Goal: Transaction & Acquisition: Purchase product/service

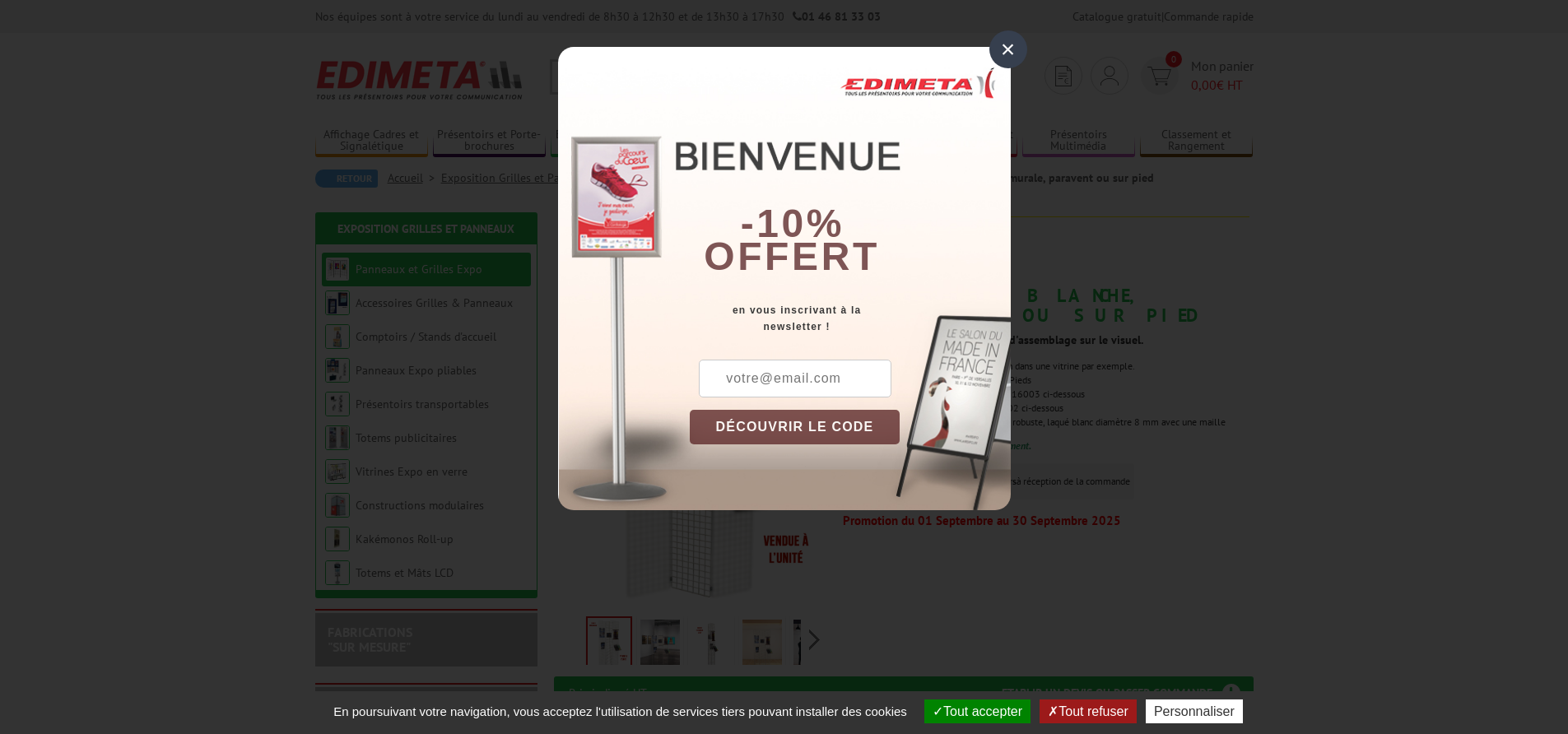
click at [1011, 50] on div "×" at bounding box center [1008, 50] width 38 height 38
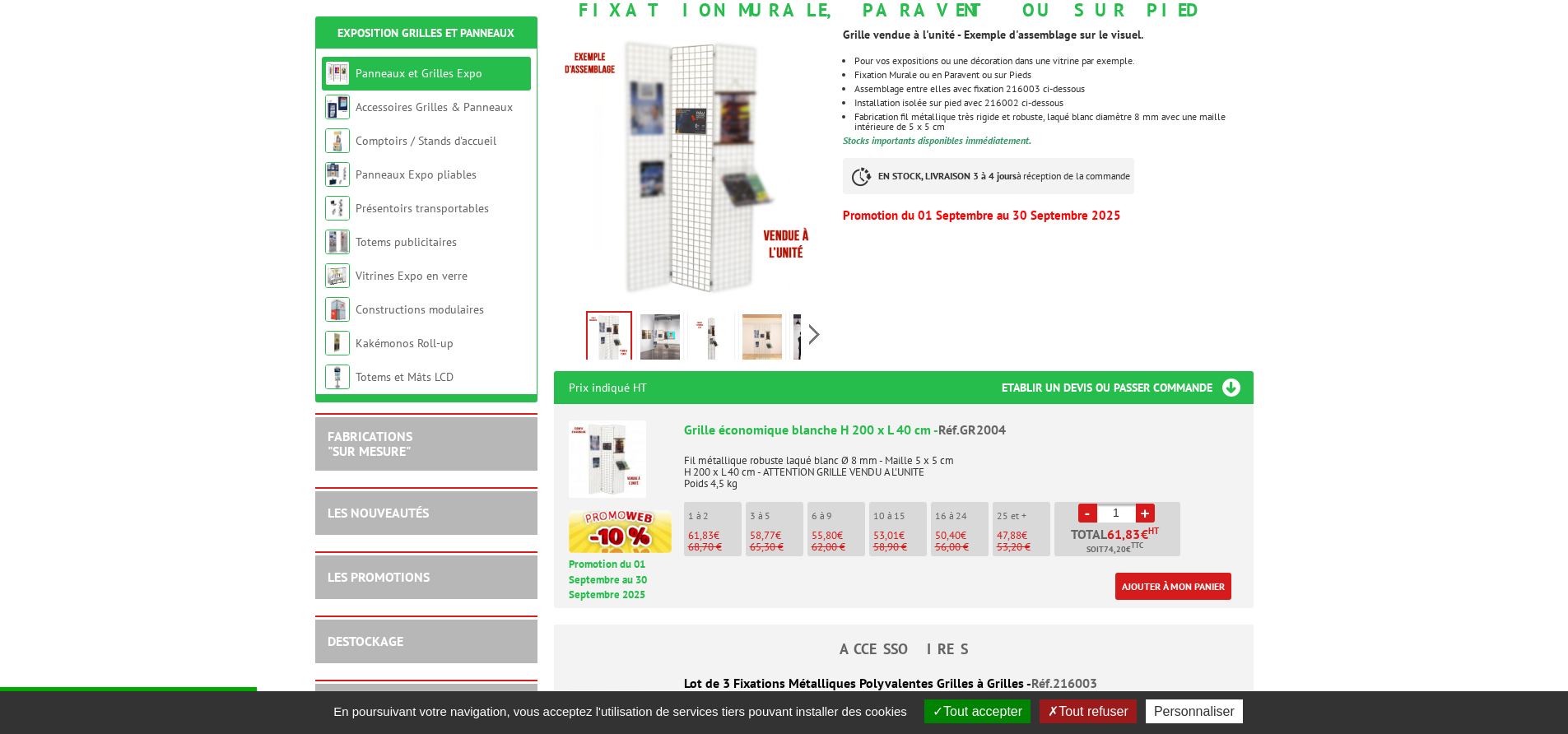
scroll to position [306, 0]
click at [707, 521] on li "1 à 2 61,83 € 68,70 €" at bounding box center [713, 528] width 57 height 54
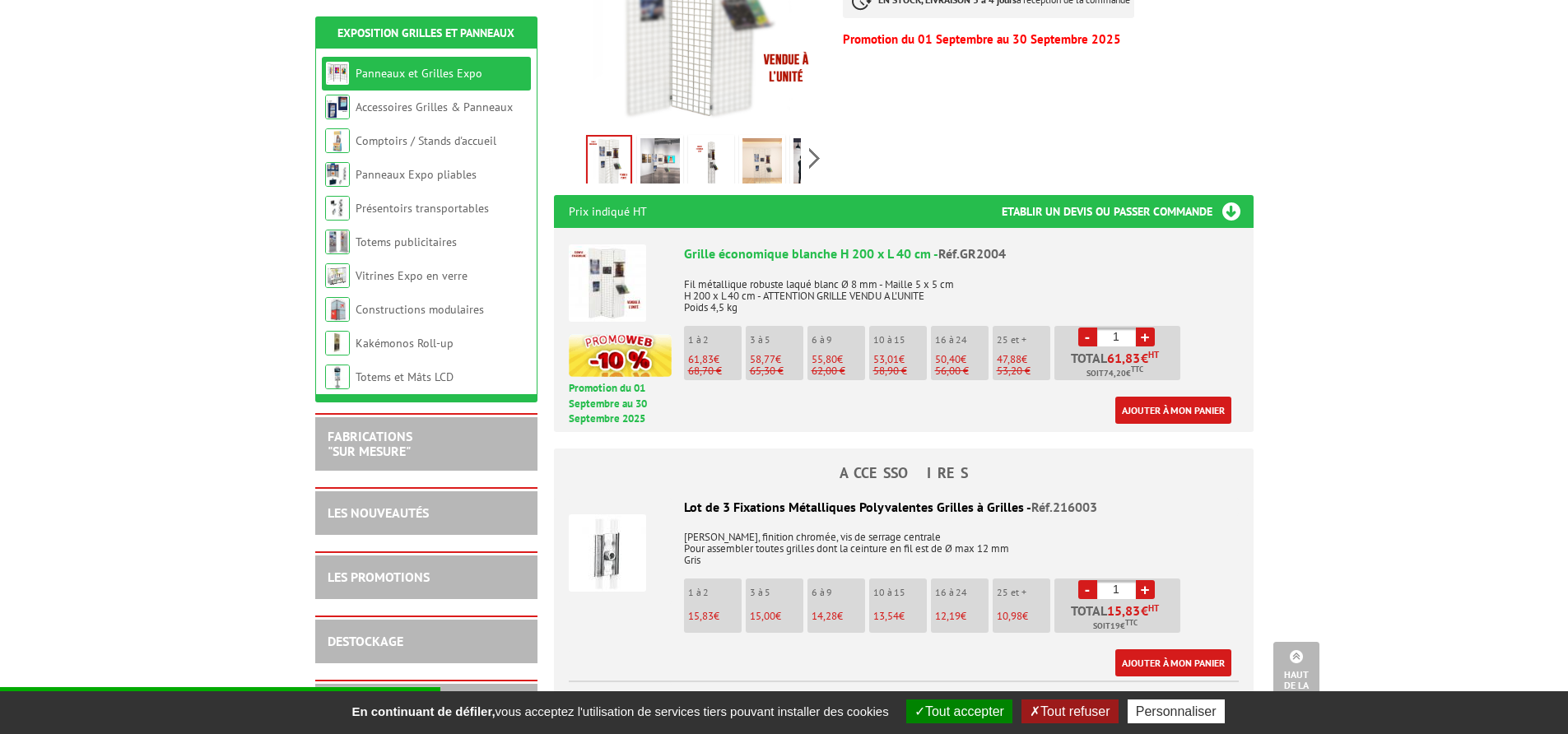
scroll to position [500, 0]
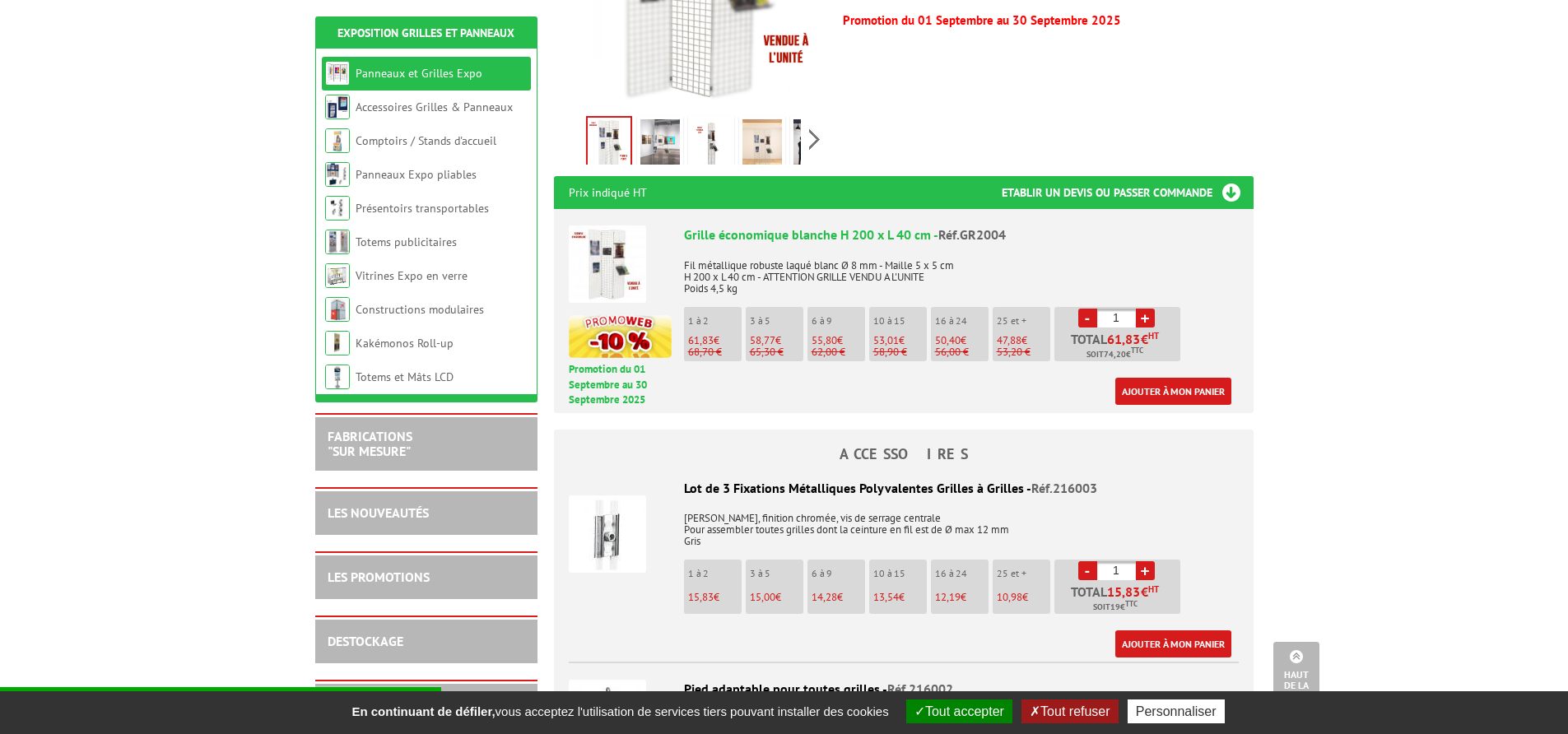
click at [830, 347] on p "62,00 €" at bounding box center [838, 353] width 53 height 12
click at [1141, 319] on link "+" at bounding box center [1144, 318] width 19 height 19
type input "3"
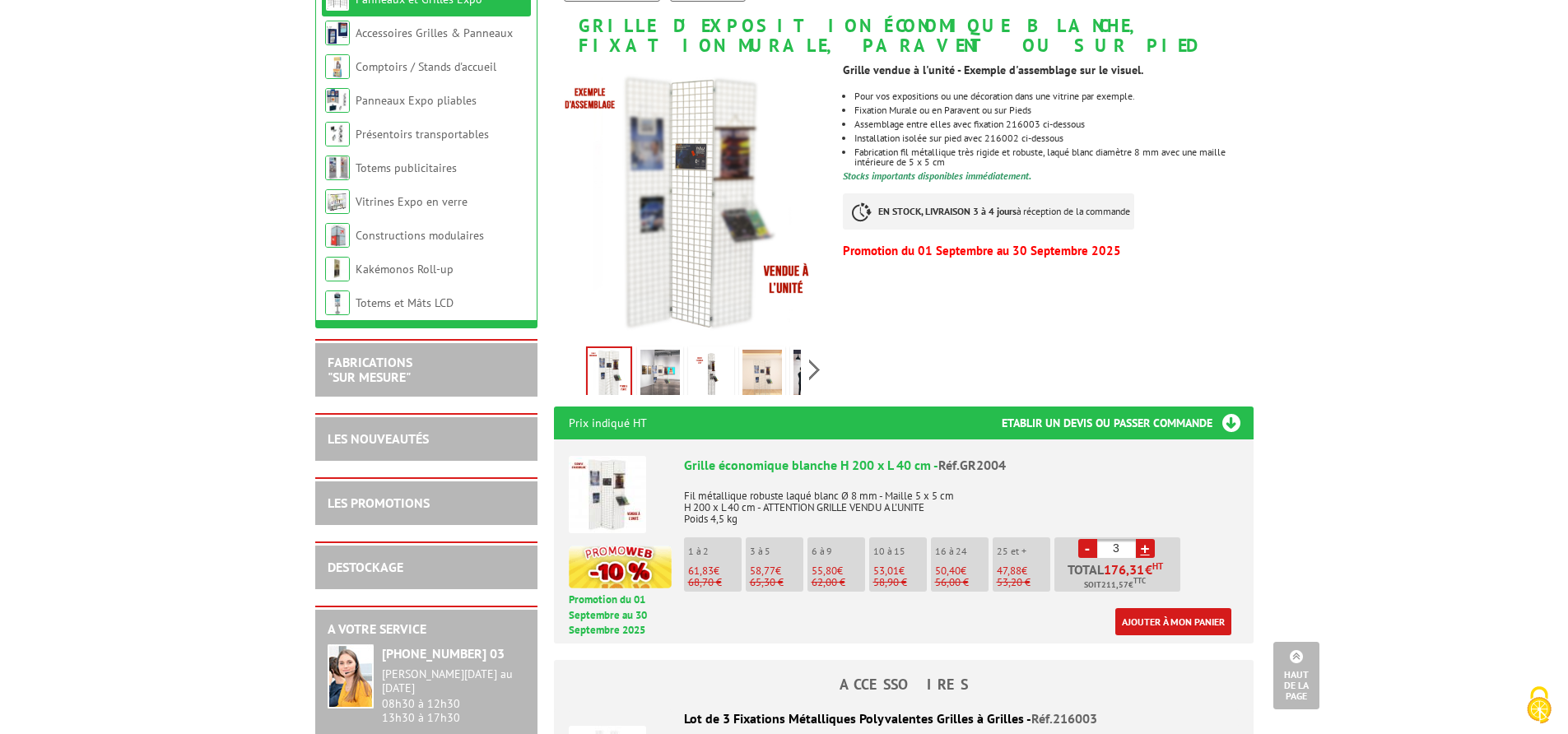
scroll to position [0, 0]
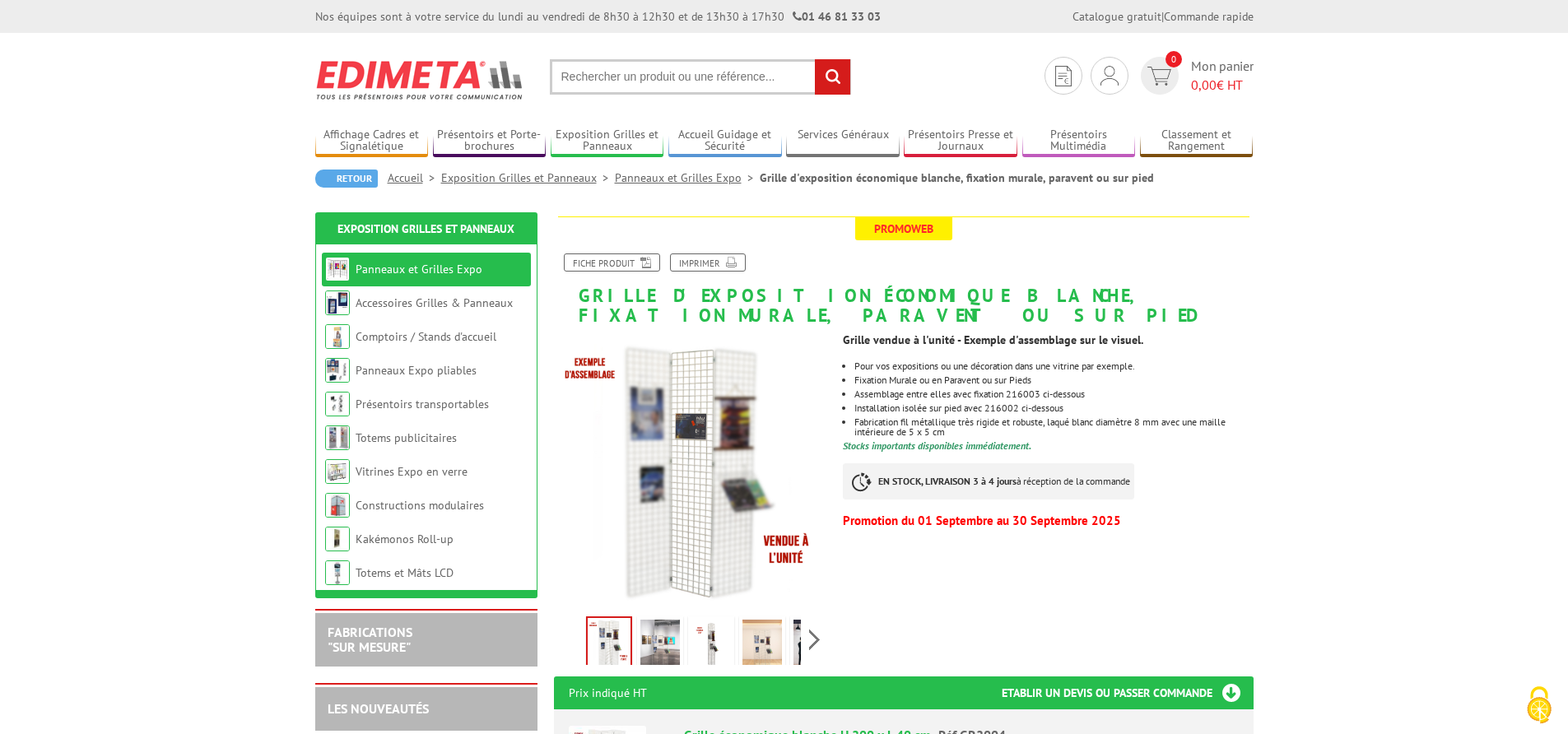
click at [708, 170] on link "Panneaux et Grilles Expo" at bounding box center [687, 177] width 145 height 15
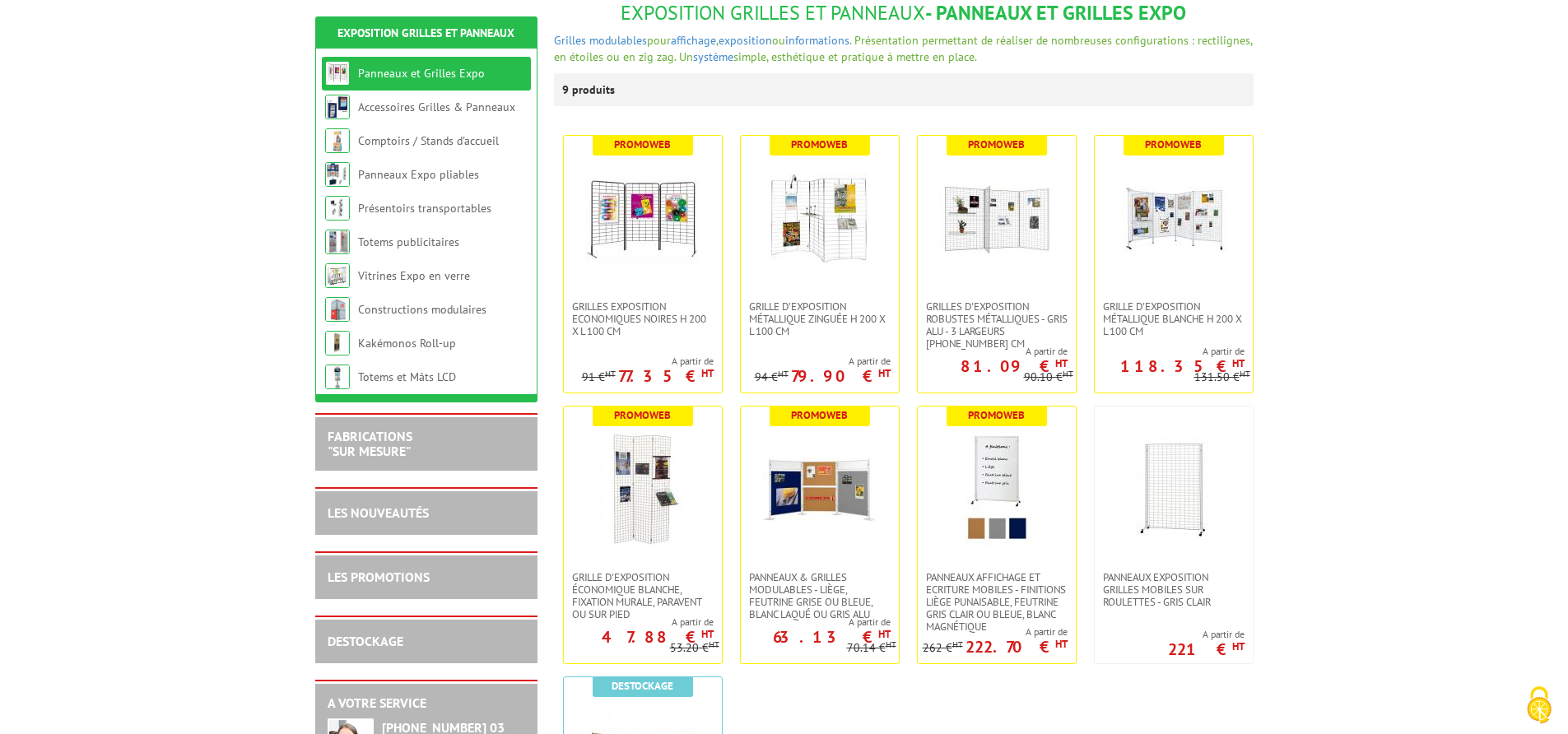
scroll to position [212, 0]
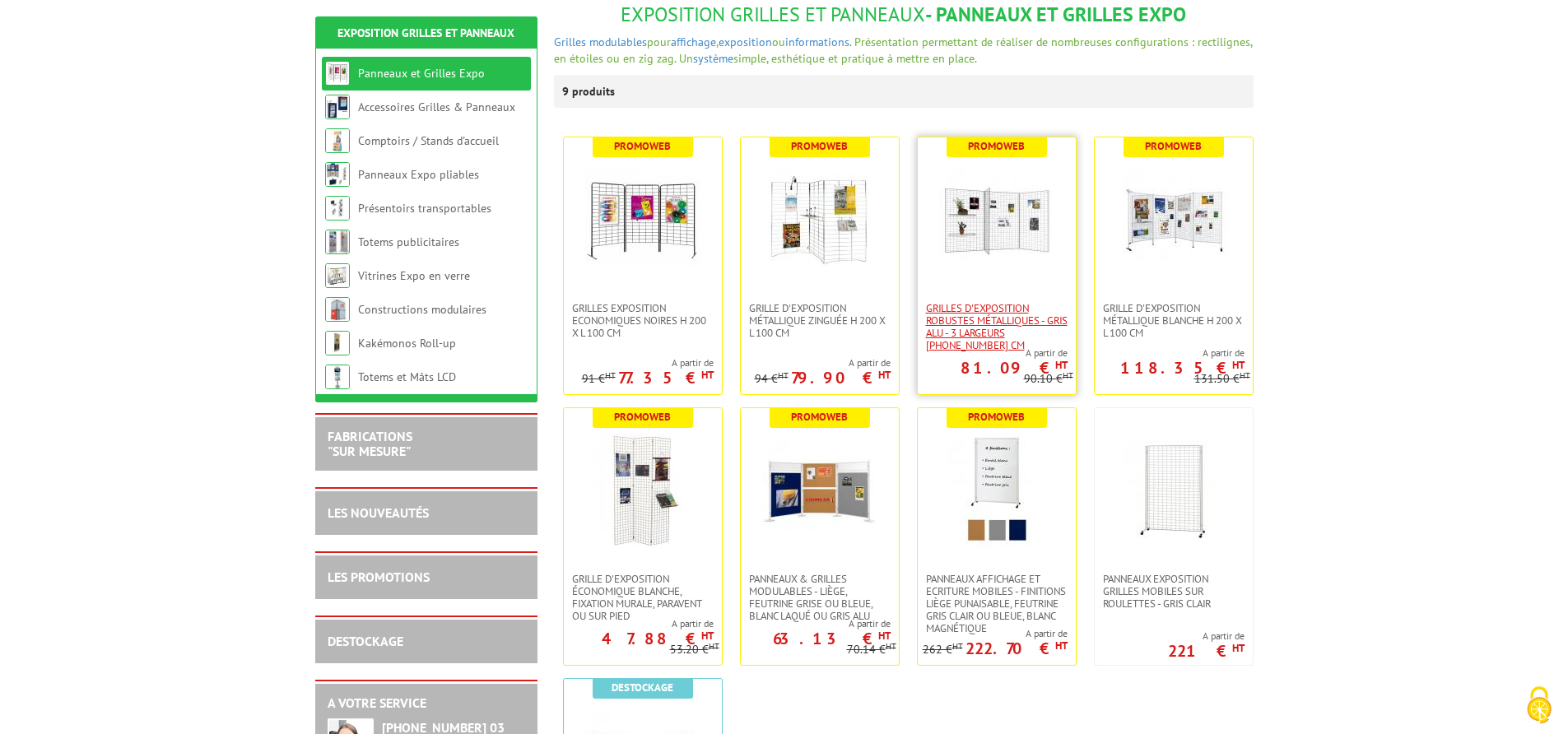
click at [1012, 330] on span "Grilles d'exposition robustes métalliques - gris alu - 3 largeurs [PHONE_NUMBER…" at bounding box center [996, 327] width 142 height 50
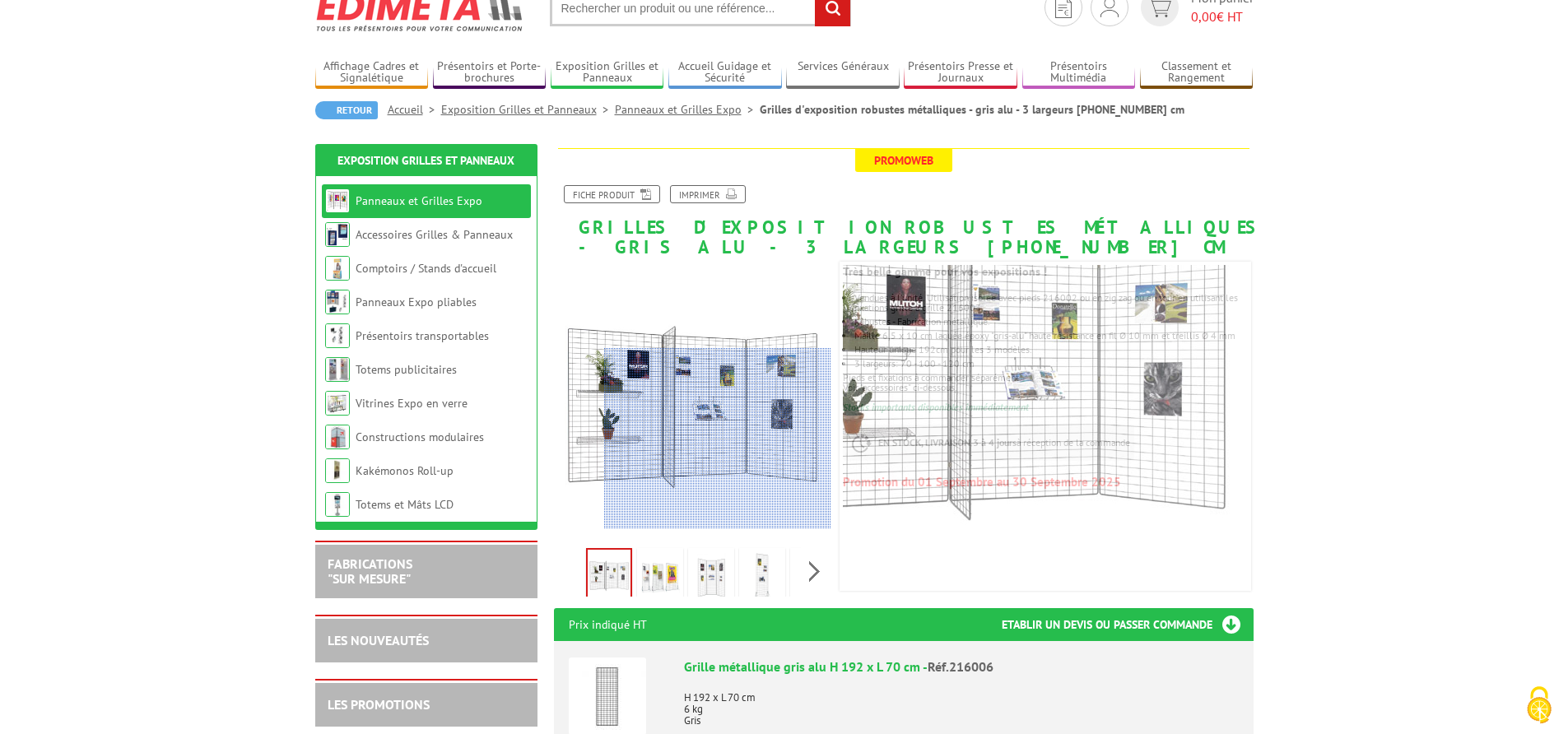
scroll to position [70, 0]
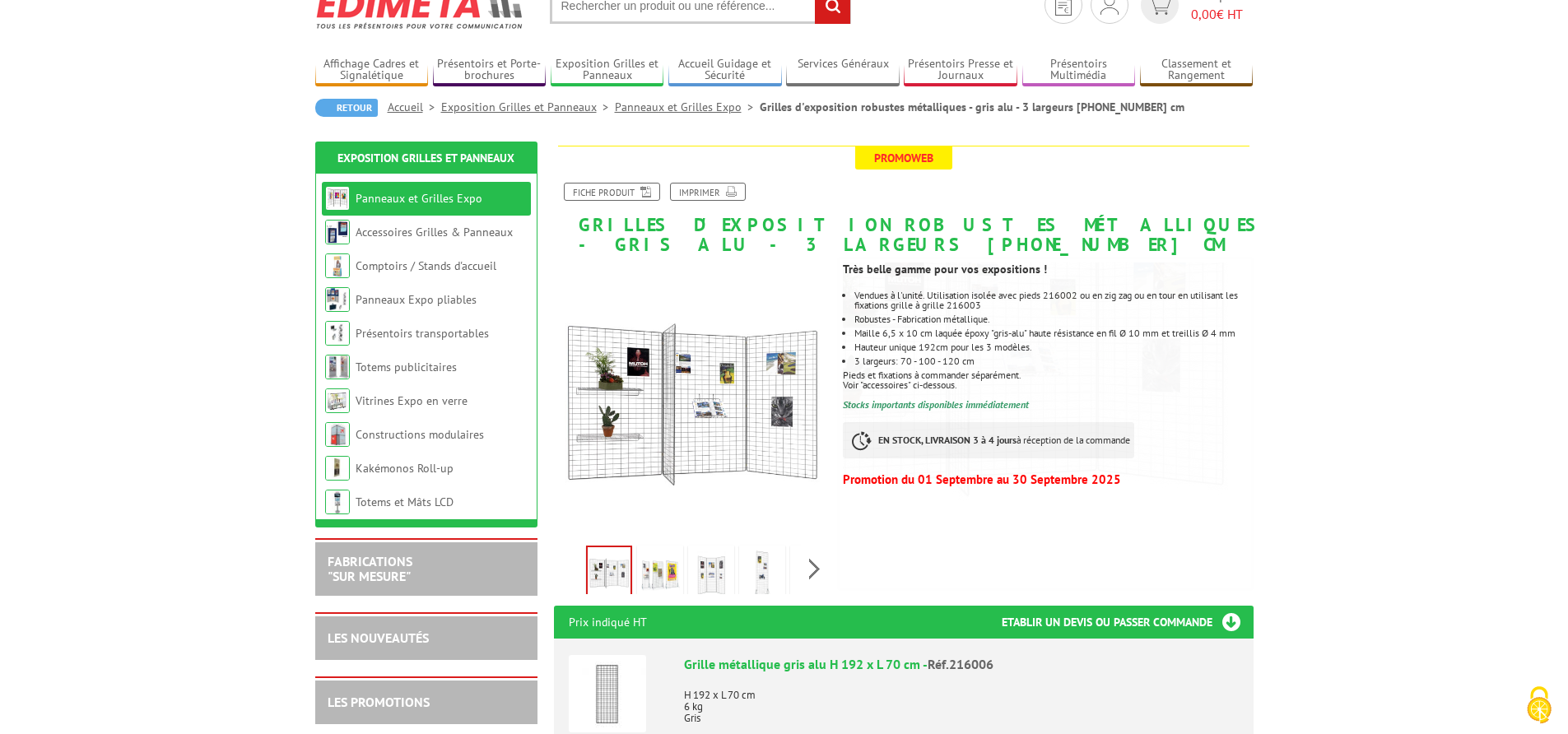
click at [667, 591] on img at bounding box center [660, 575] width 40 height 52
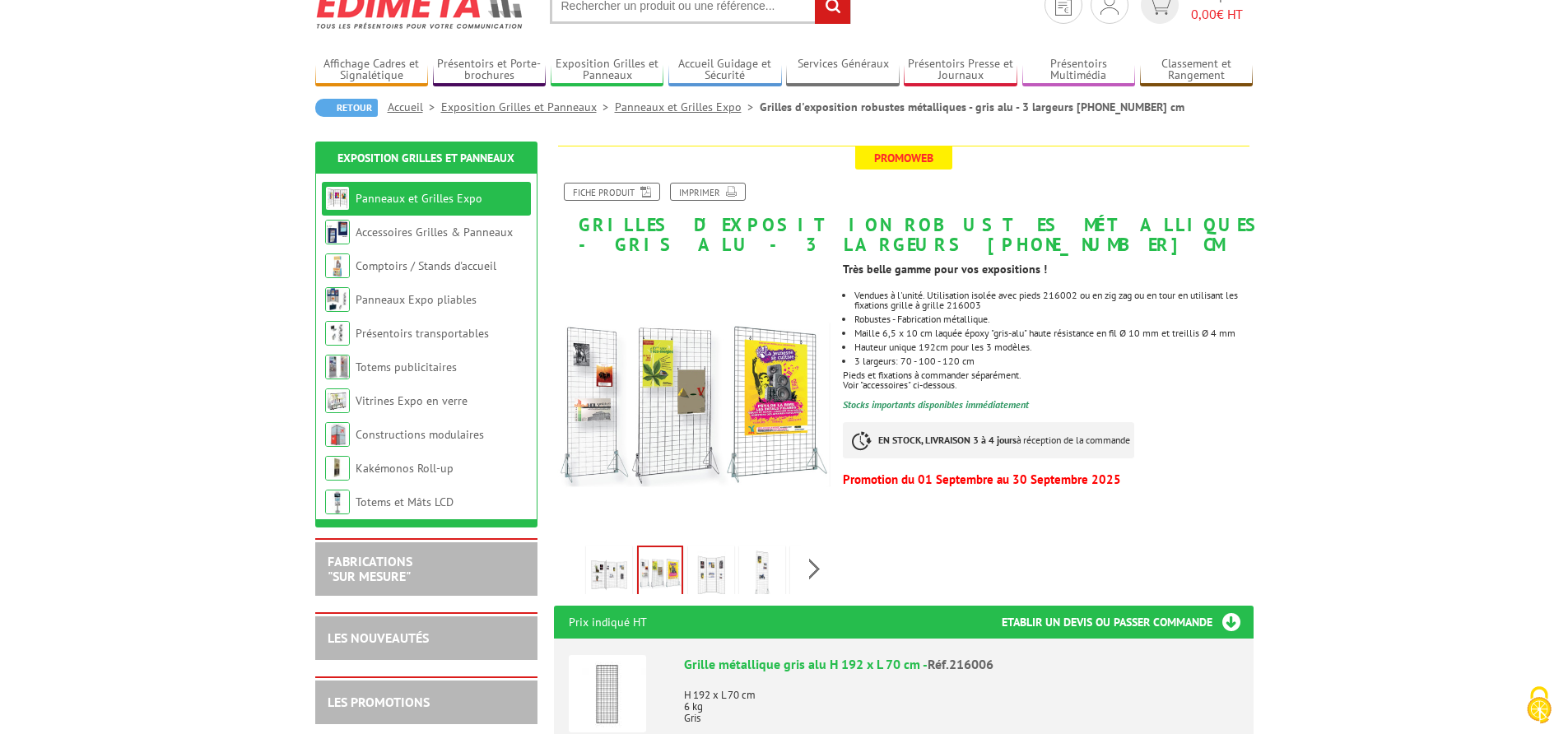
click at [712, 578] on img at bounding box center [711, 575] width 40 height 52
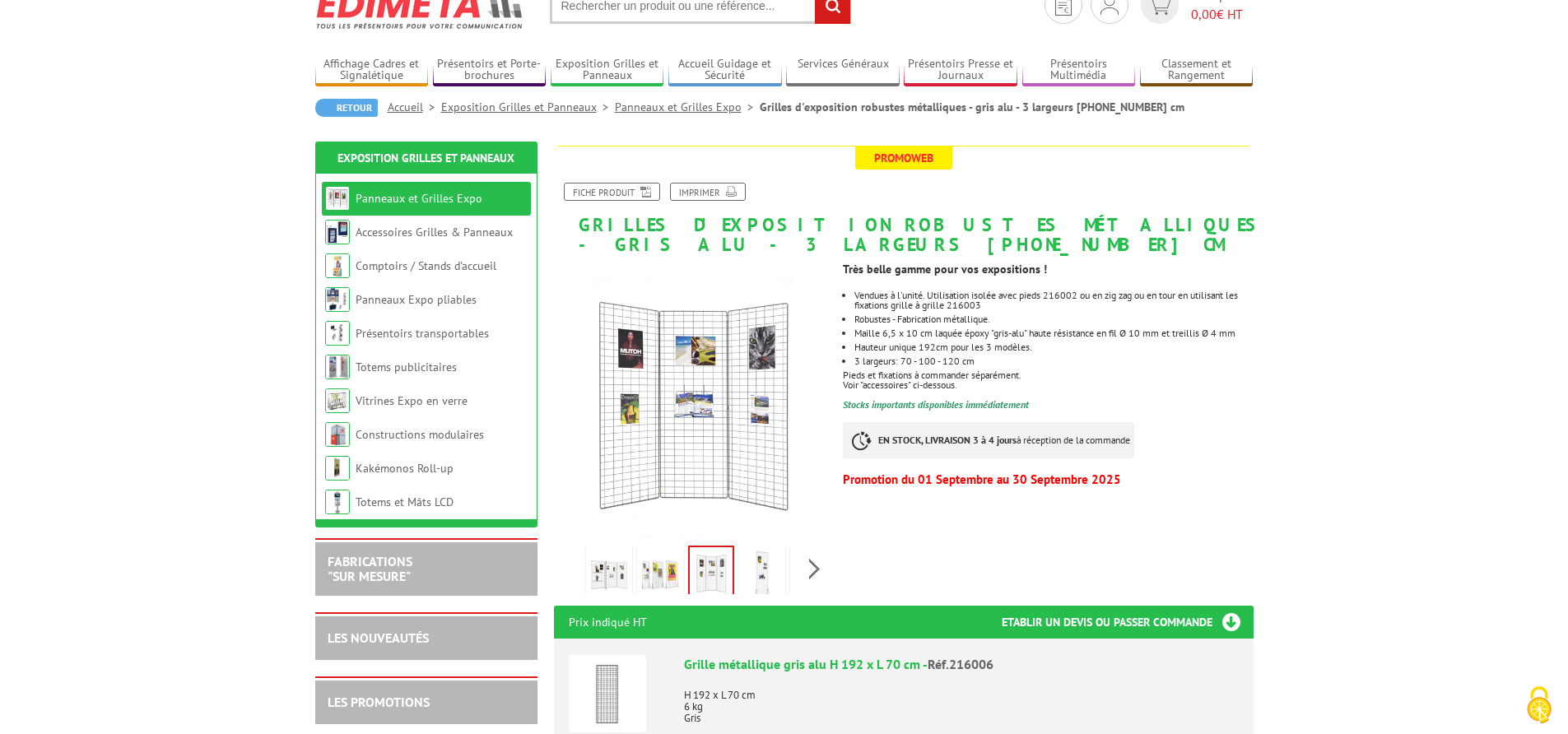
click at [759, 574] on img at bounding box center [762, 575] width 40 height 52
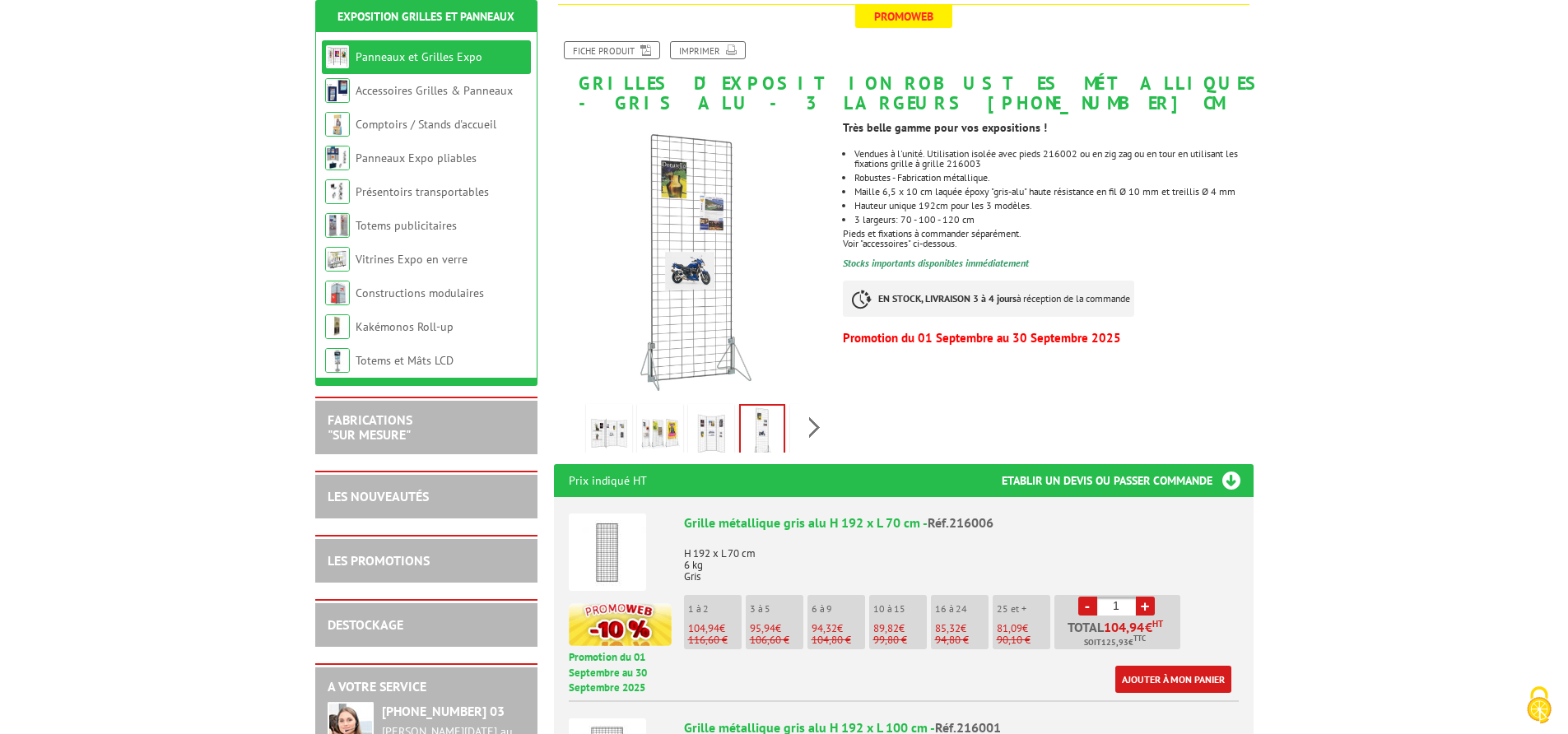
scroll to position [232, 0]
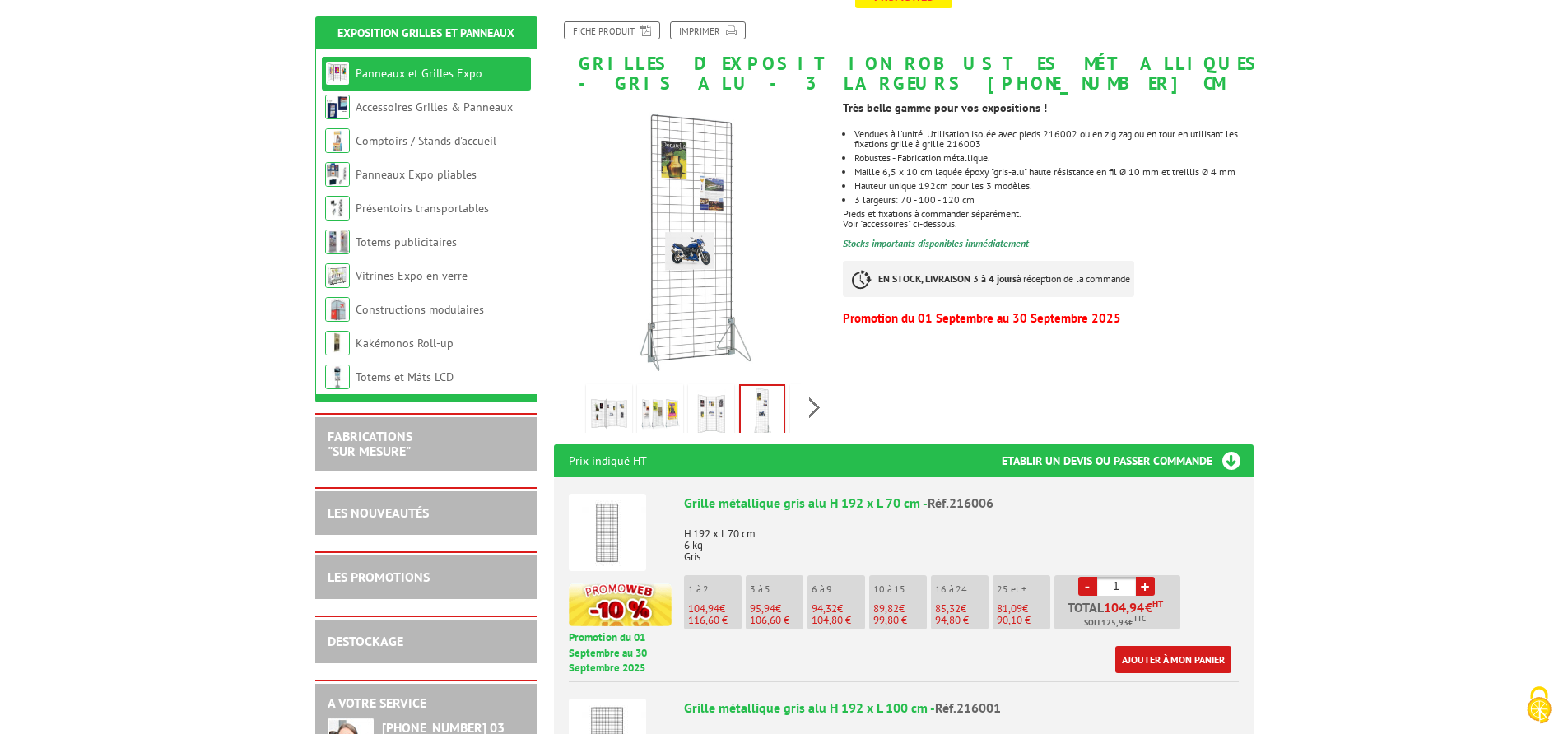
drag, startPoint x: 836, startPoint y: 503, endPoint x: 895, endPoint y: 499, distance: 59.1
click at [895, 499] on div "Grille métallique gris alu H 192 x L 70 cm - Réf.216006" at bounding box center [961, 503] width 554 height 19
drag, startPoint x: 895, startPoint y: 499, endPoint x: 804, endPoint y: 499, distance: 91.0
click at [804, 499] on div "Grille métallique gris alu H 192 x L 70 cm - Réf.216006" at bounding box center [961, 503] width 554 height 19
click at [754, 554] on p "H 192 x L 70 cm 6 kg Gris" at bounding box center [961, 540] width 554 height 47
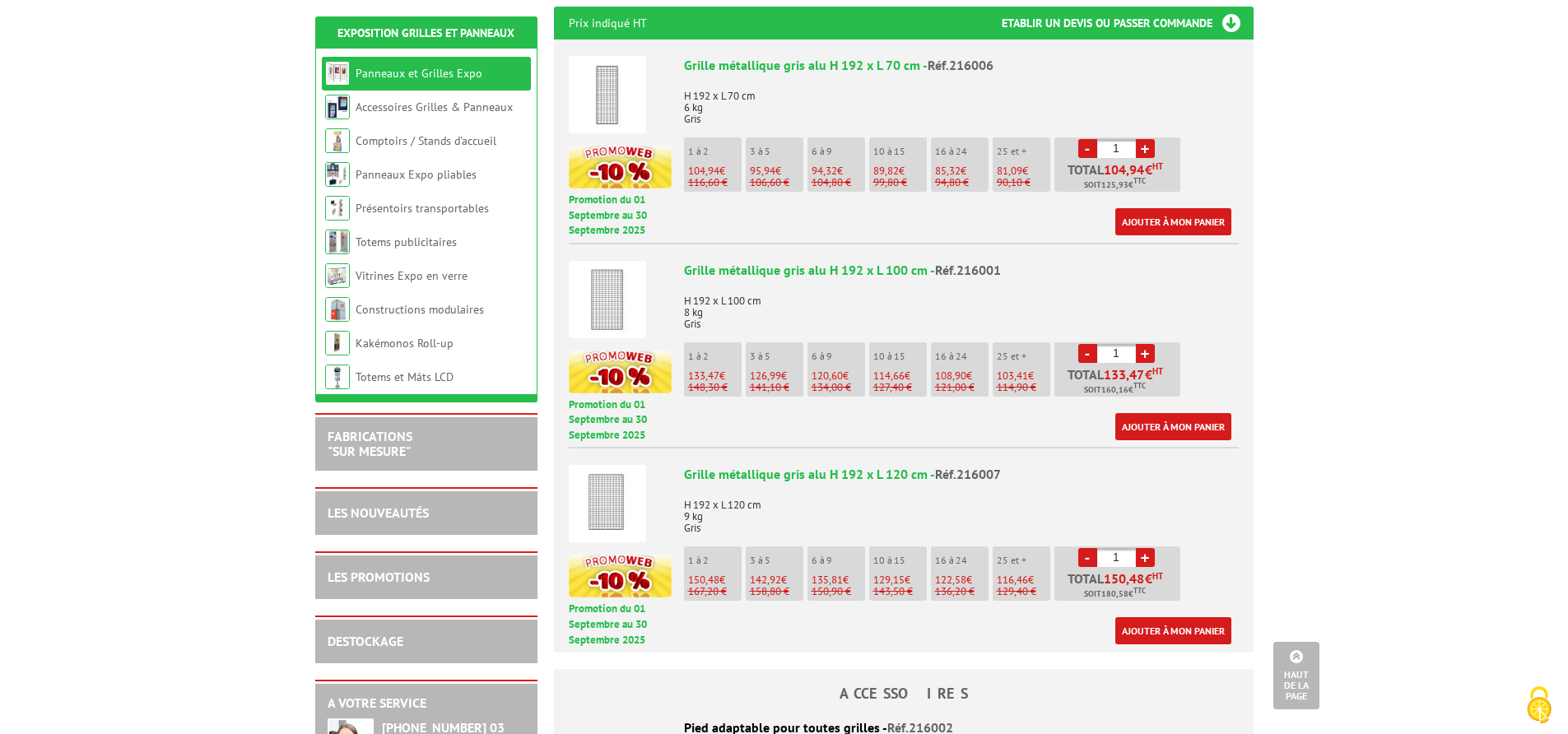
scroll to position [591, 0]
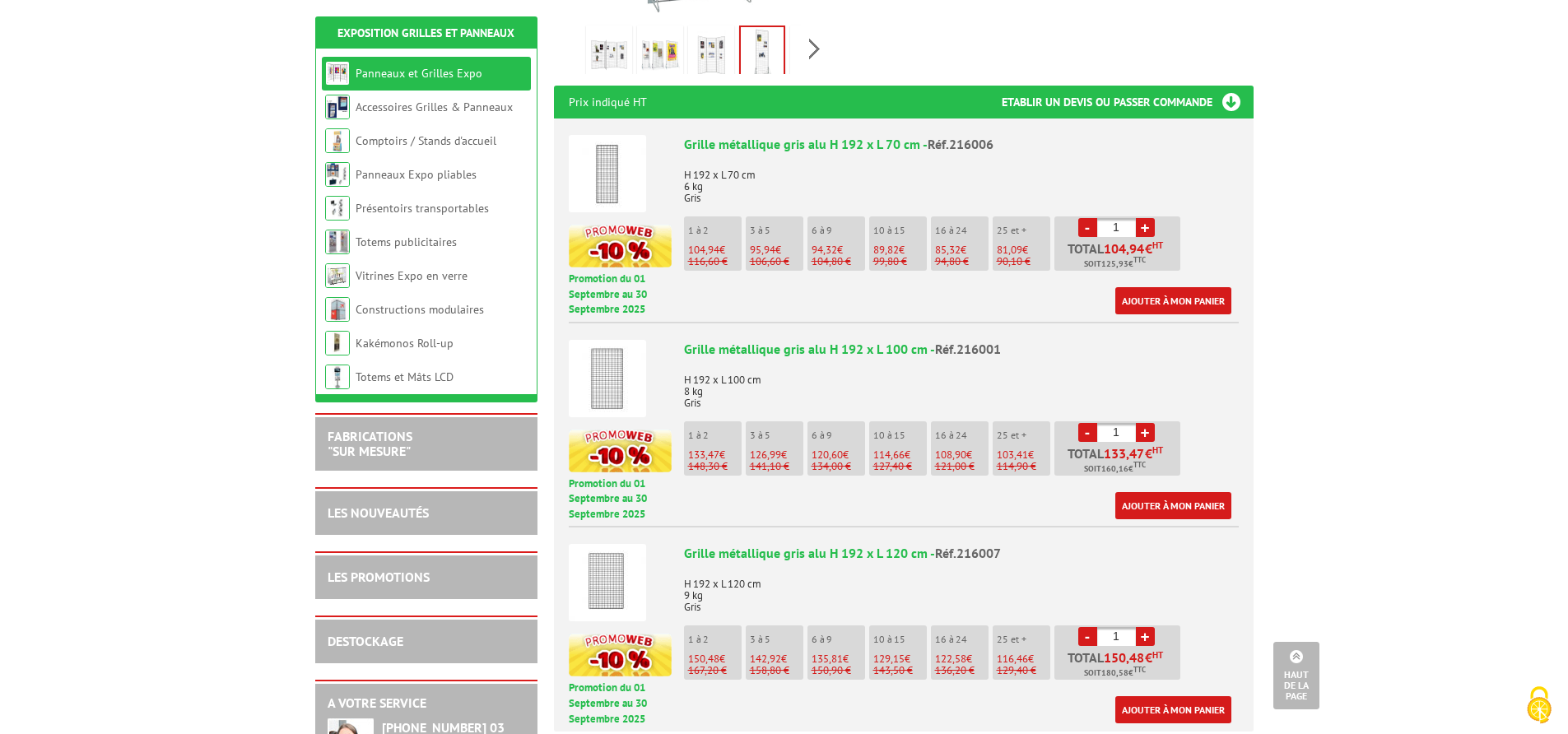
click at [1151, 225] on link "+" at bounding box center [1144, 227] width 19 height 19
type input "3"
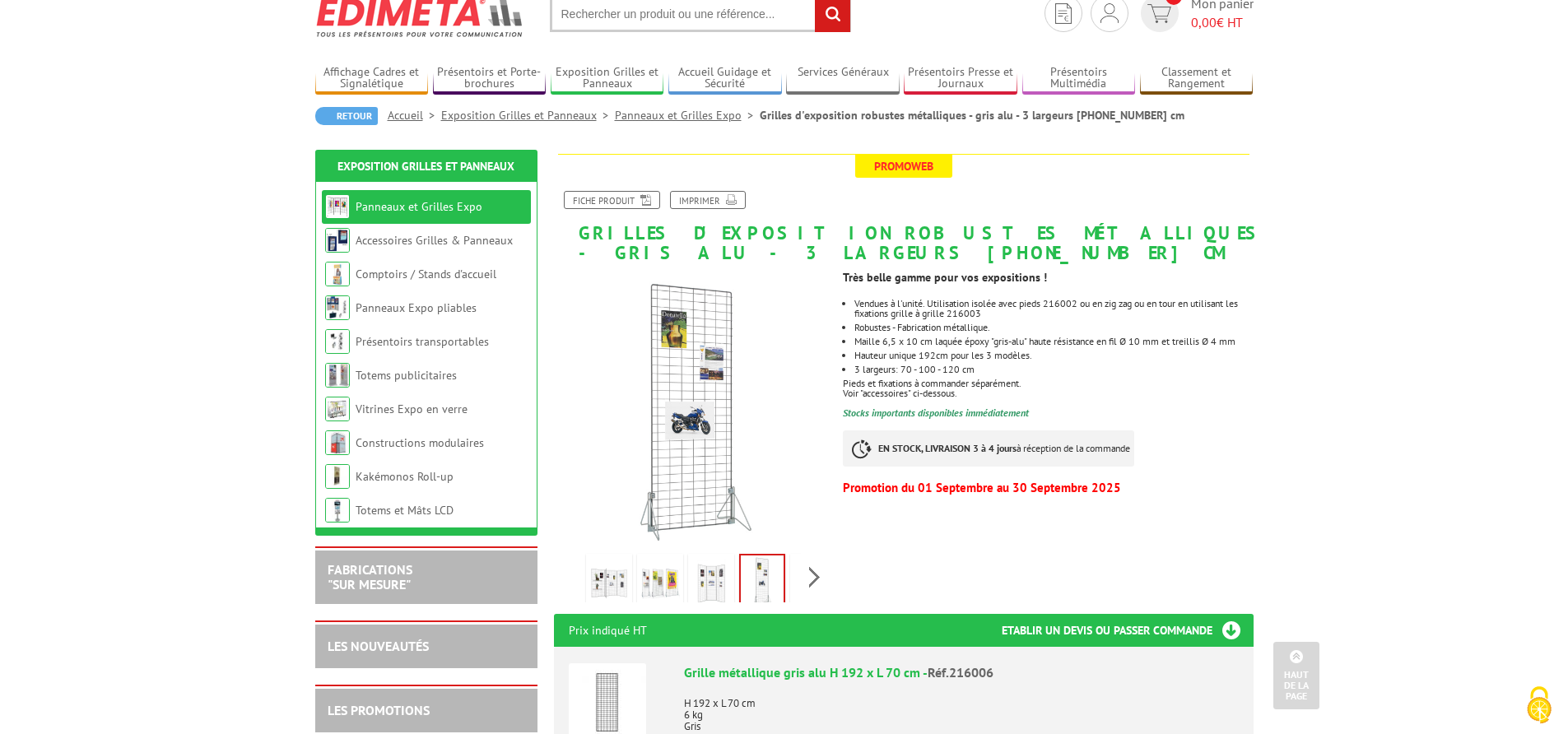
scroll to position [0, 0]
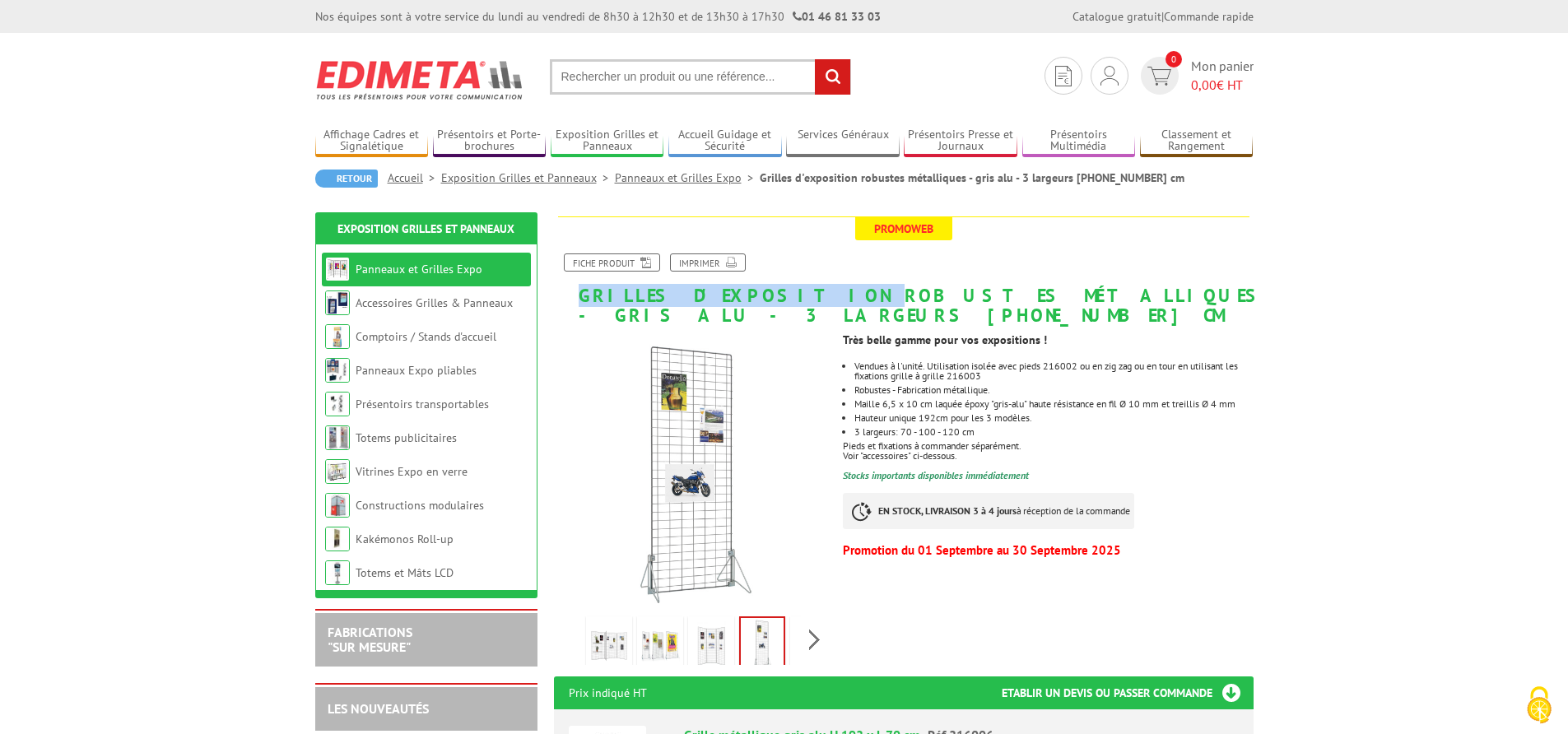
drag, startPoint x: 582, startPoint y: 286, endPoint x: 766, endPoint y: 301, distance: 184.6
click at [766, 301] on h1 "Grilles d'exposition robustes métalliques - gris alu - 3 largeurs [PHONE_NUMBER…" at bounding box center [903, 271] width 724 height 109
copy h1 "Grilles d'exposition"
